Goal: Communication & Community: Answer question/provide support

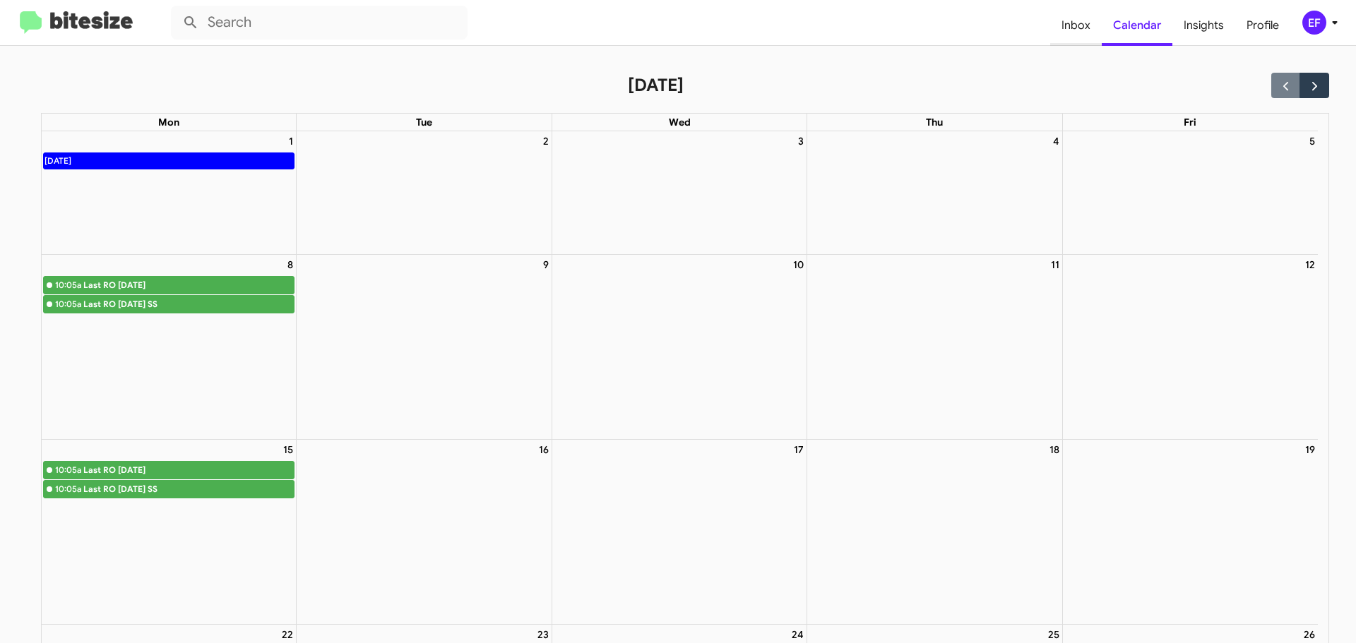
drag, startPoint x: 0, startPoint y: 0, endPoint x: 1085, endPoint y: 32, distance: 1085.3
click at [1085, 32] on span "Inbox" at bounding box center [1076, 25] width 52 height 41
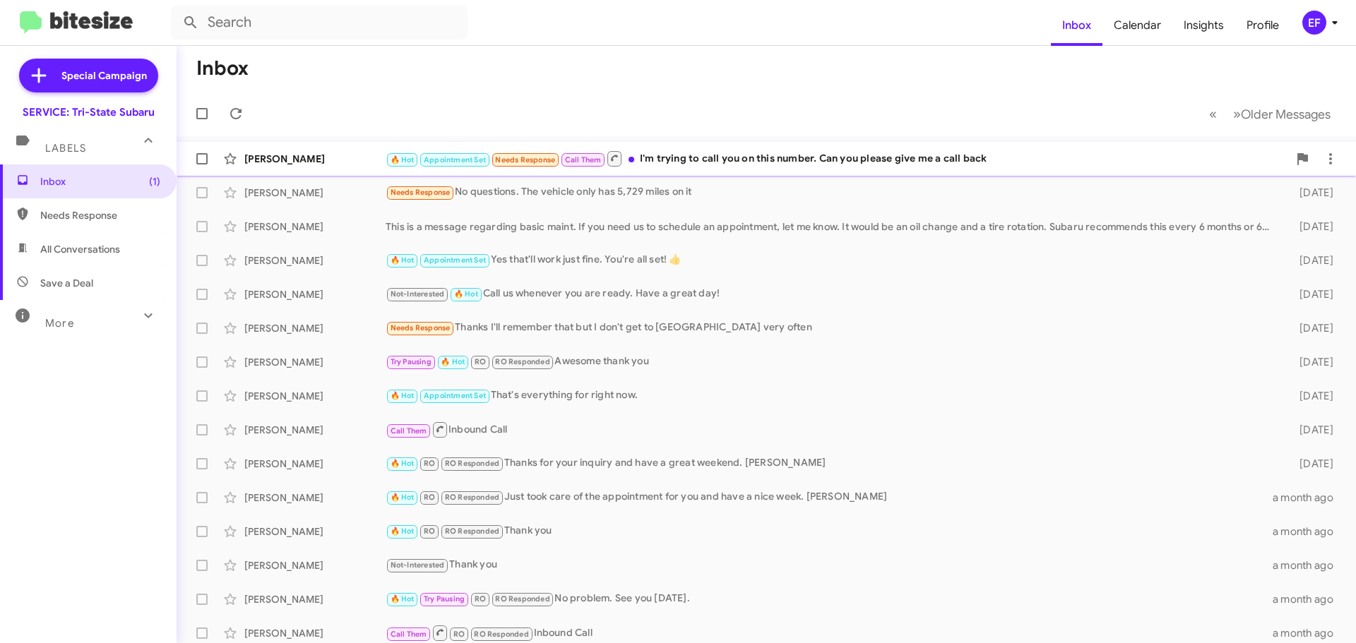
click at [665, 155] on div "🔥 Hot Appointment Set Needs Response Call Them I'm trying to call you on this n…" at bounding box center [837, 159] width 903 height 18
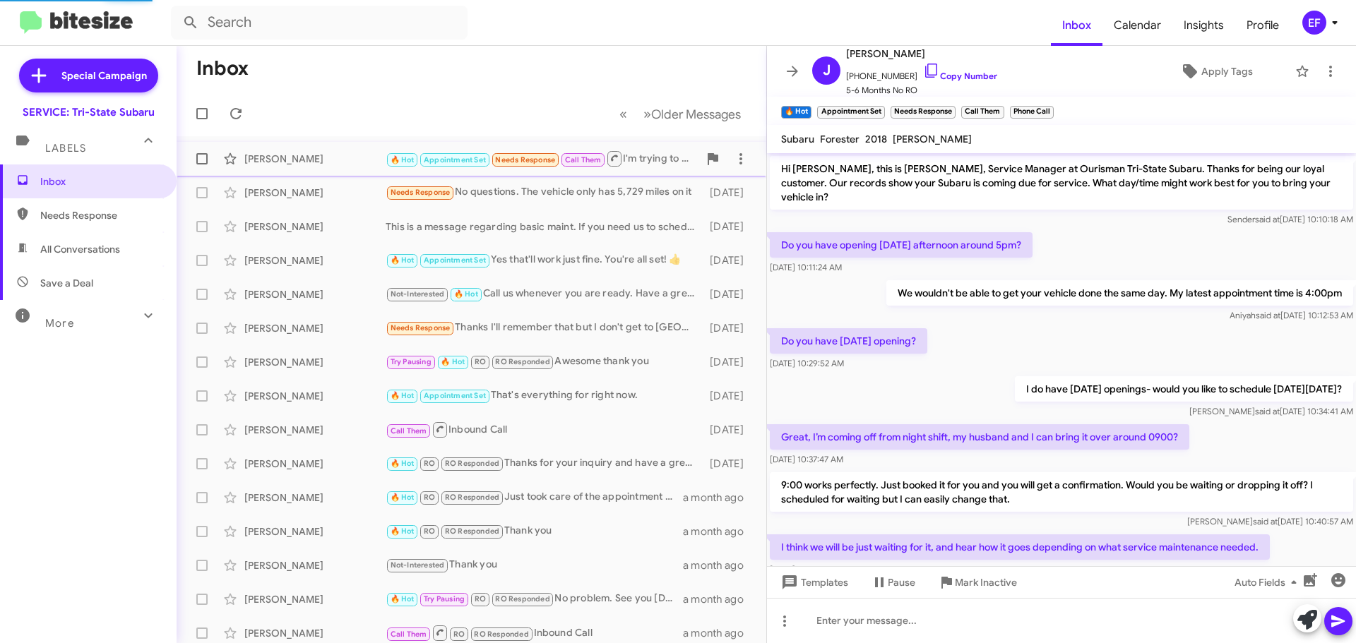
scroll to position [641, 0]
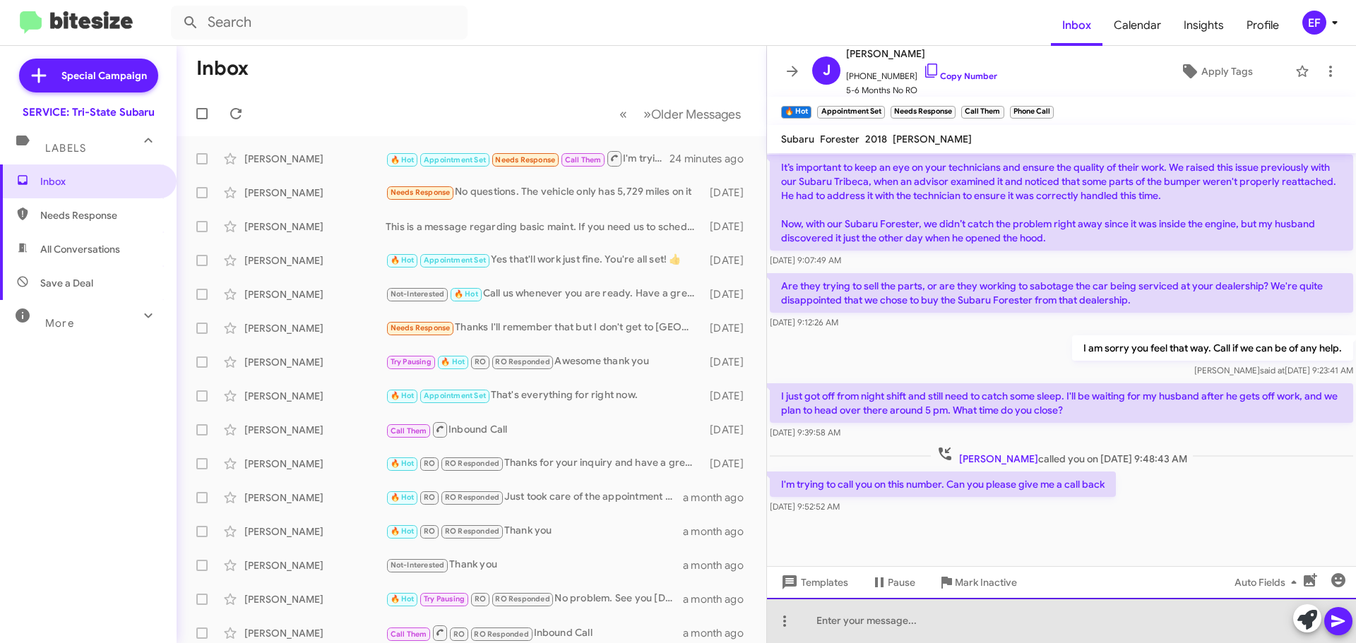
click at [816, 618] on div at bounding box center [1061, 620] width 589 height 45
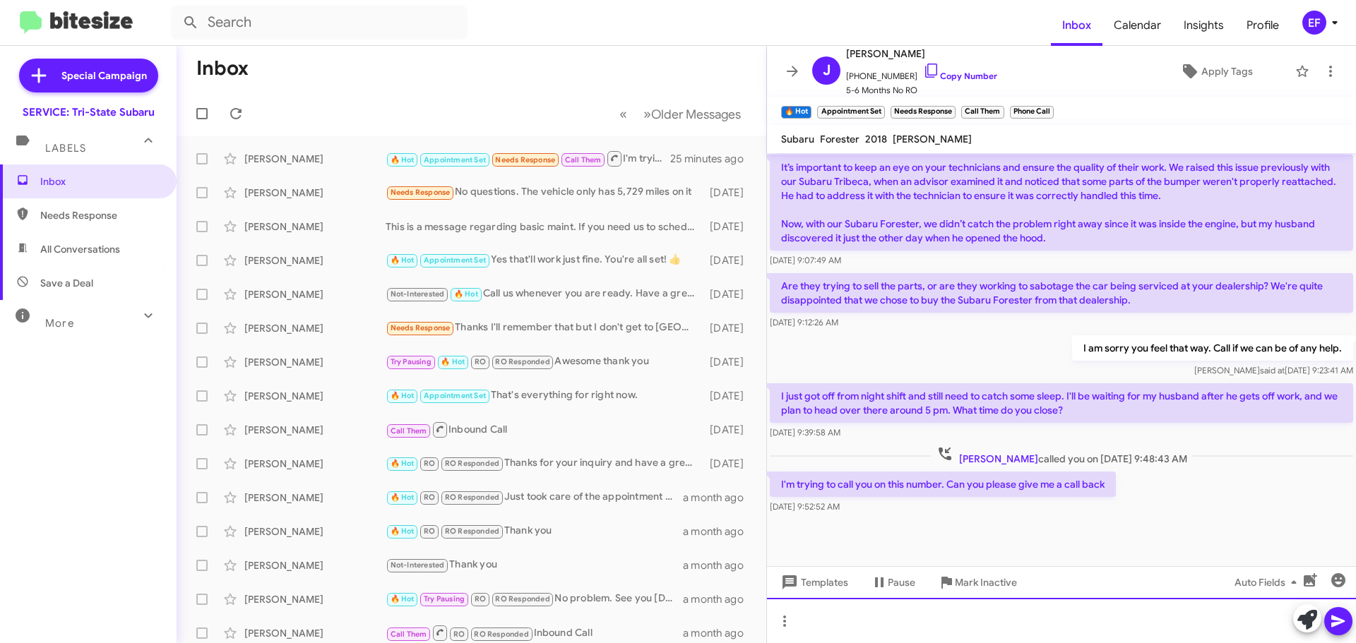
click at [811, 619] on div at bounding box center [1061, 620] width 589 height 45
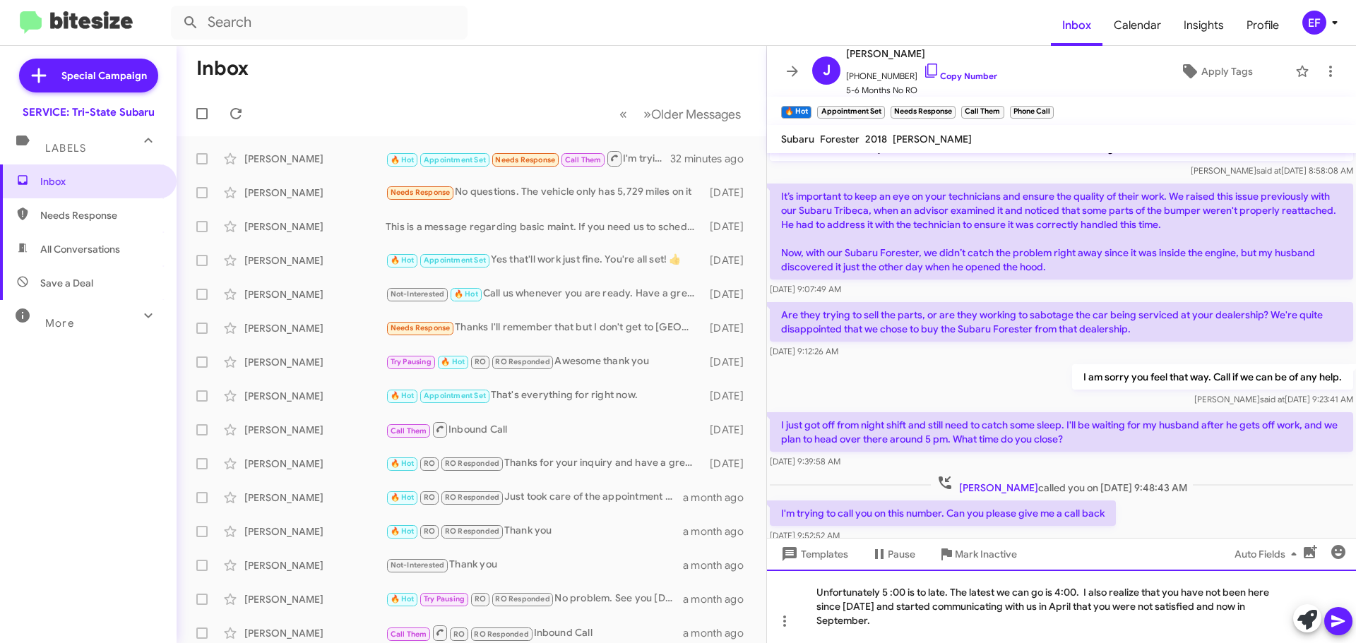
scroll to position [669, 0]
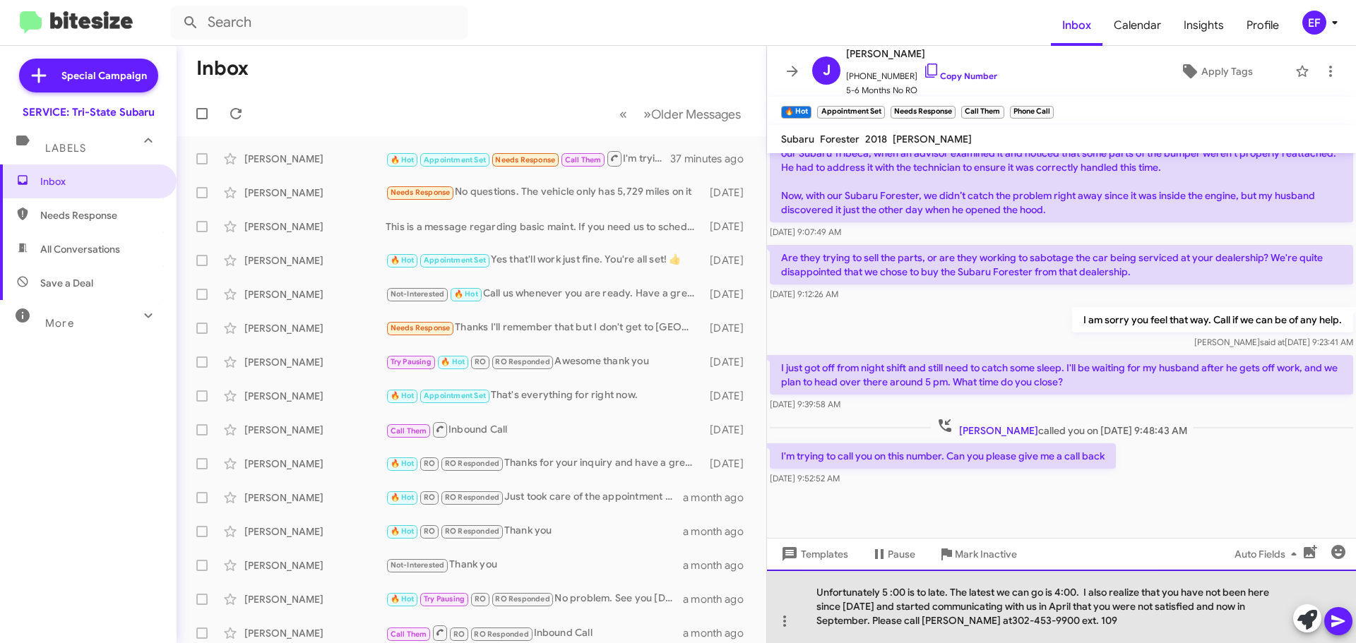
click at [990, 619] on div "Unfortunately 5 :00 is to late. The latest we can go is 4:00. I also realize th…" at bounding box center [1061, 606] width 589 height 73
click at [1123, 621] on div "Unfortunately 5 :00 is to late. The latest we can go is 4:00. I also realize th…" at bounding box center [1061, 606] width 589 height 73
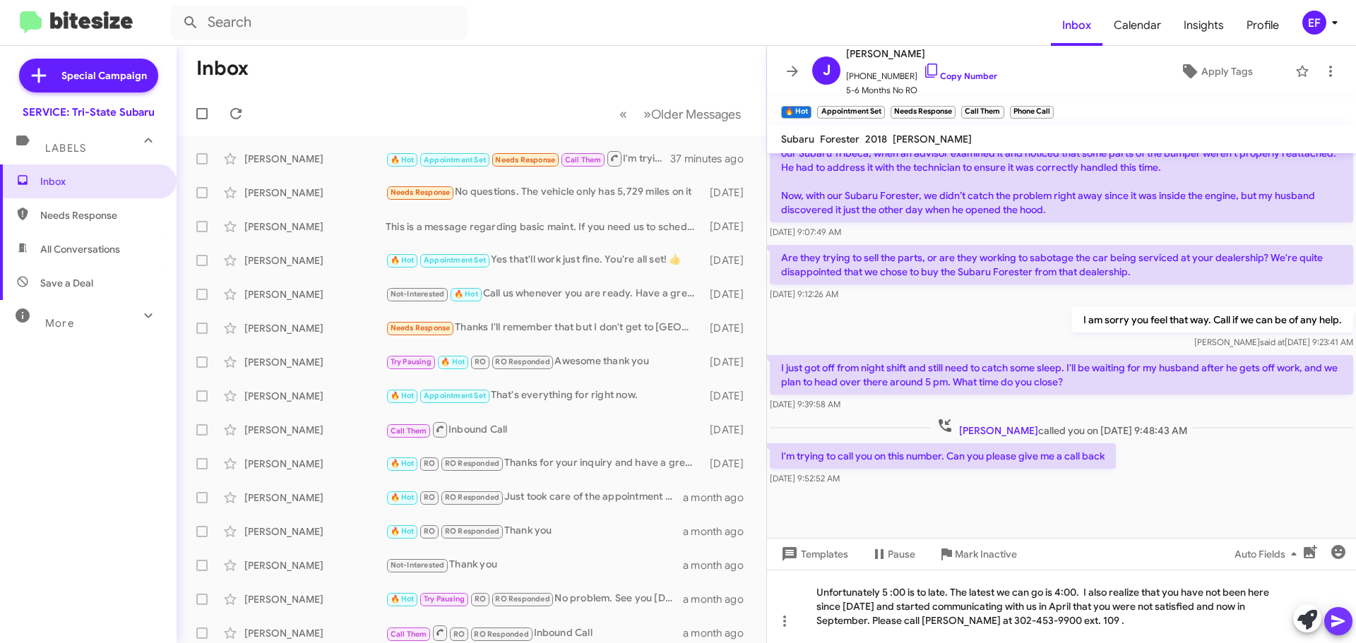
click at [1342, 628] on icon at bounding box center [1338, 621] width 17 height 17
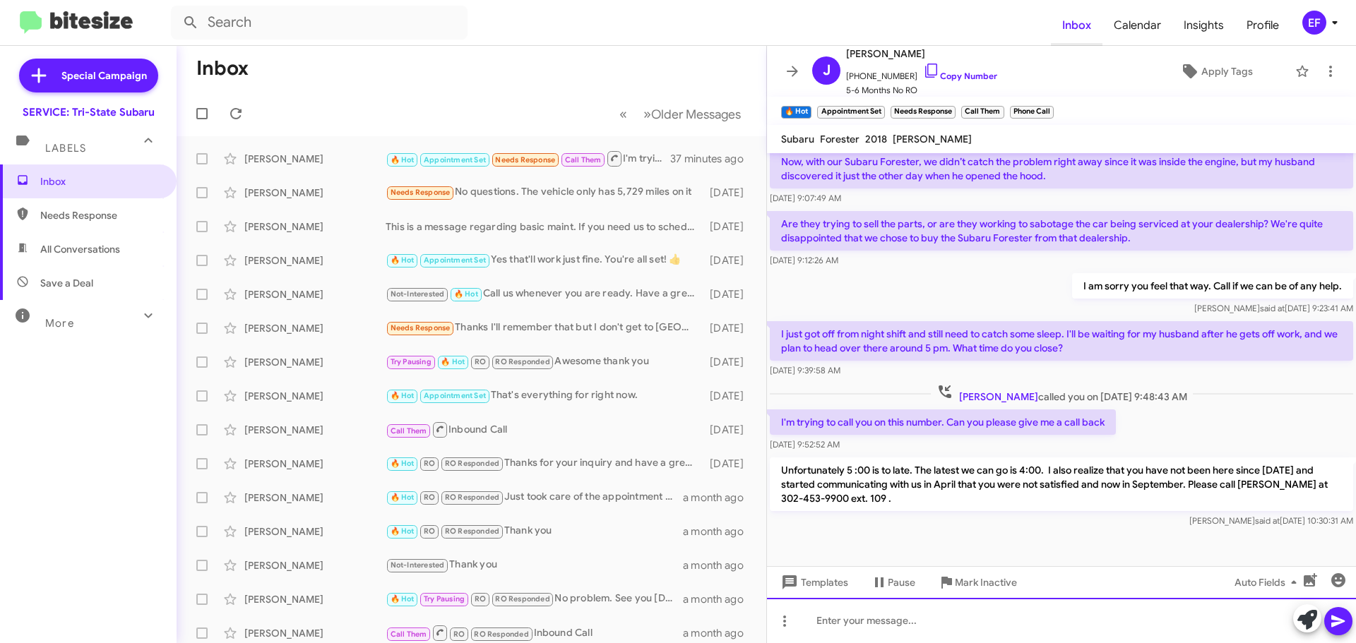
scroll to position [720, 0]
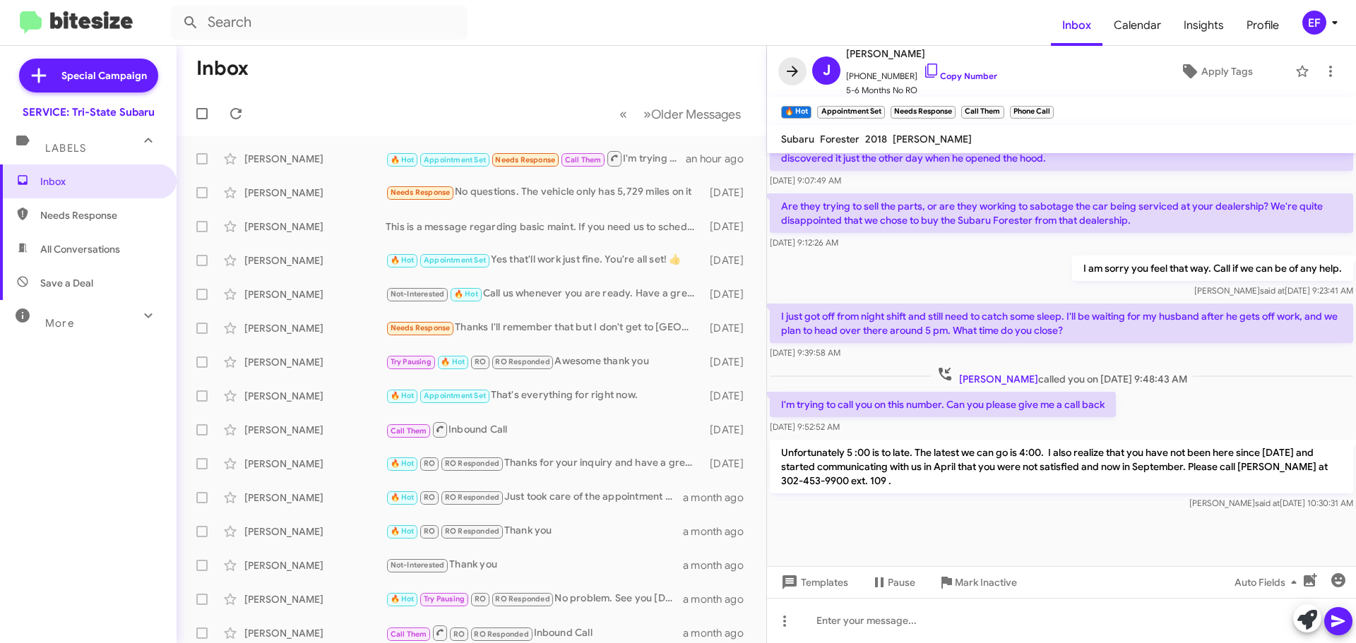
click at [794, 73] on icon at bounding box center [792, 71] width 17 height 17
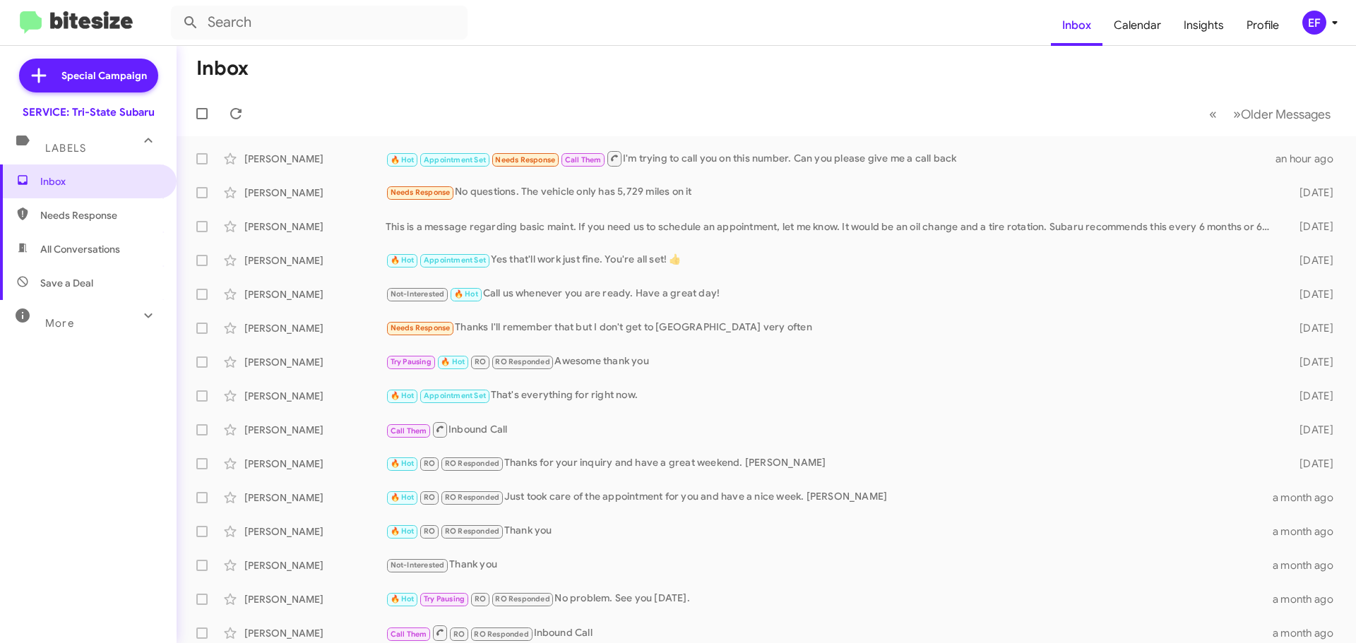
click at [64, 248] on span "All Conversations" at bounding box center [80, 249] width 80 height 14
type input "in:all-conversations"
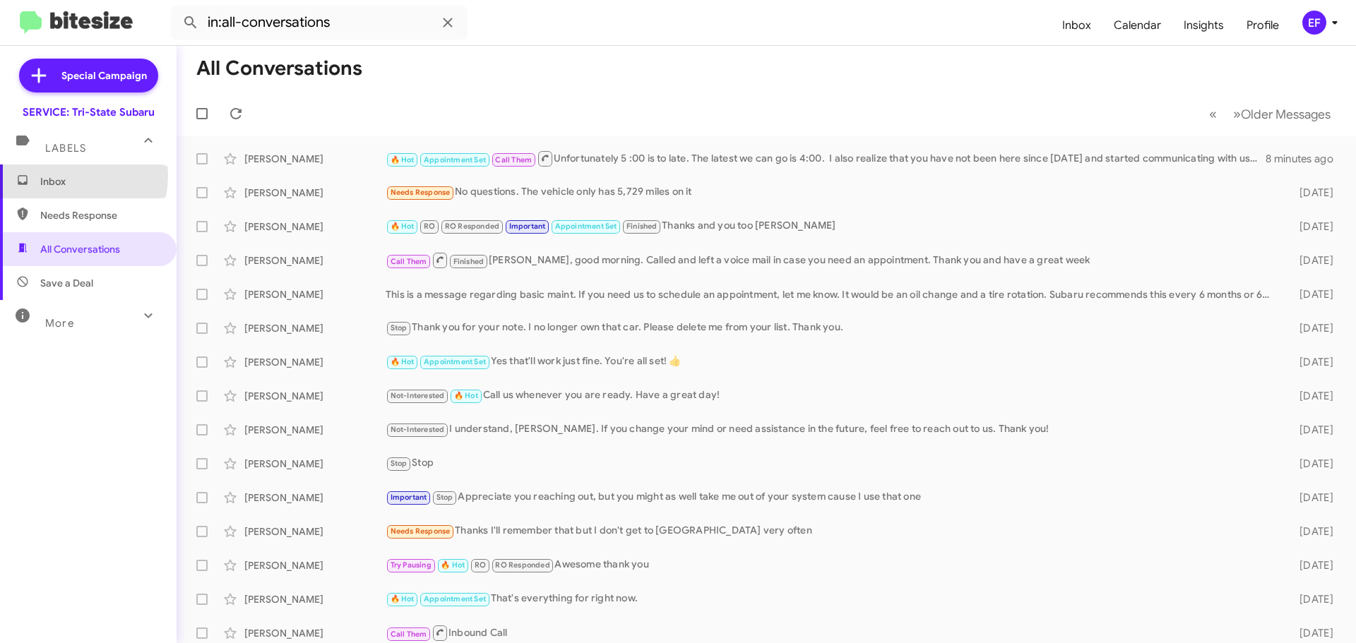
click at [55, 175] on span "Inbox" at bounding box center [100, 181] width 120 height 14
